Goal: Check status: Check status

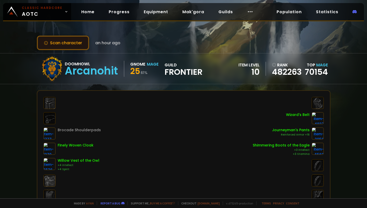
click at [61, 41] on button "Scan character" at bounding box center [63, 43] width 52 height 14
click at [78, 41] on button "Scan character" at bounding box center [63, 43] width 52 height 14
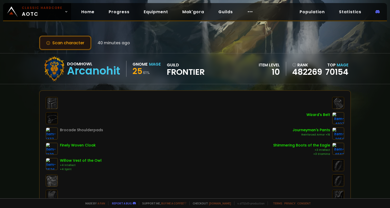
click at [60, 40] on button "Scan character" at bounding box center [65, 43] width 52 height 14
